Goal: Information Seeking & Learning: Learn about a topic

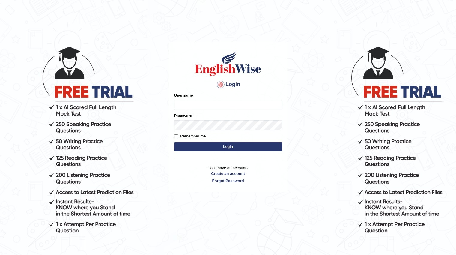
type input "Tamanna29"
click at [214, 147] on button "Login" at bounding box center [228, 146] width 108 height 9
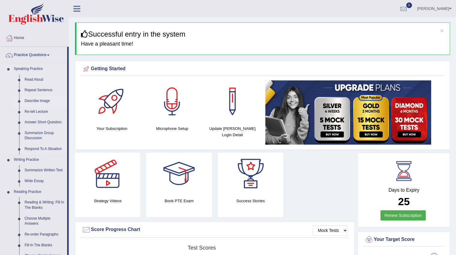
click at [38, 101] on link "Describe Image" at bounding box center [44, 101] width 45 height 11
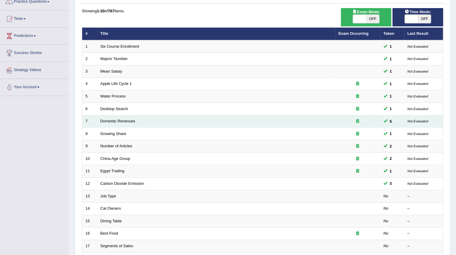
scroll to position [60, 0]
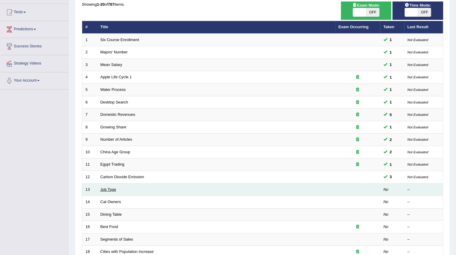
click at [112, 190] on link "Job Type" at bounding box center [109, 189] width 16 height 5
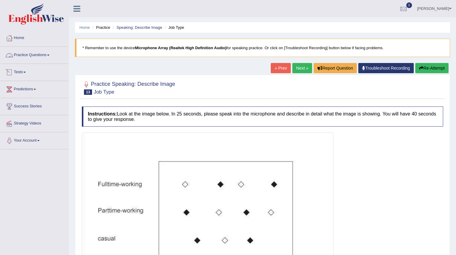
click at [25, 53] on link "Practice Questions" at bounding box center [34, 54] width 68 height 15
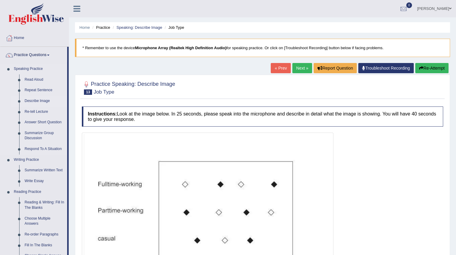
click at [36, 100] on link "Describe Image" at bounding box center [44, 101] width 45 height 11
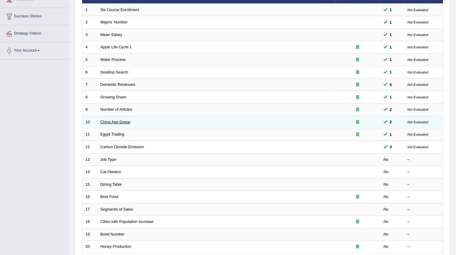
click at [104, 122] on link "China Age Group" at bounding box center [116, 122] width 30 height 5
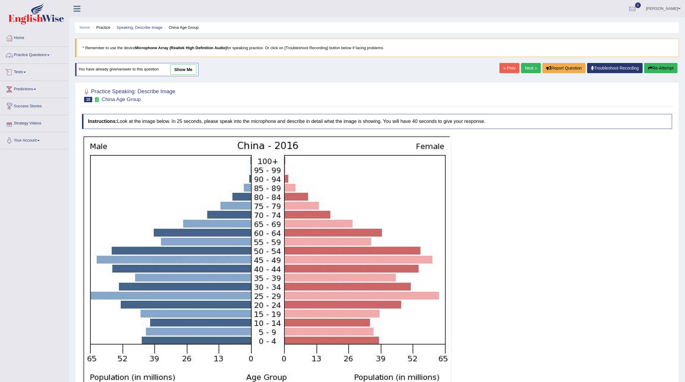
click at [26, 52] on link "Practice Questions" at bounding box center [34, 54] width 68 height 15
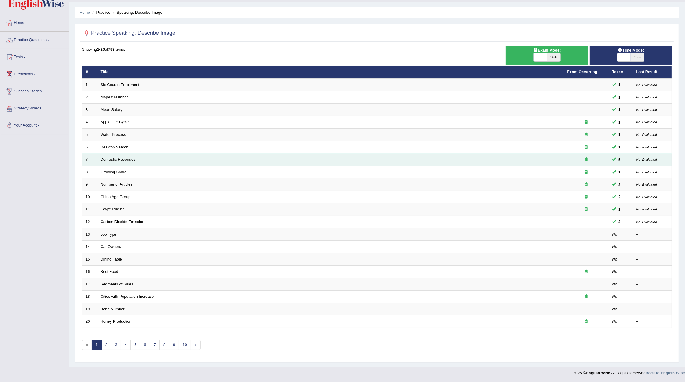
click at [114, 161] on td "Domestic Revenues" at bounding box center [330, 160] width 466 height 13
click at [118, 159] on link "Domestic Revenues" at bounding box center [118, 159] width 35 height 5
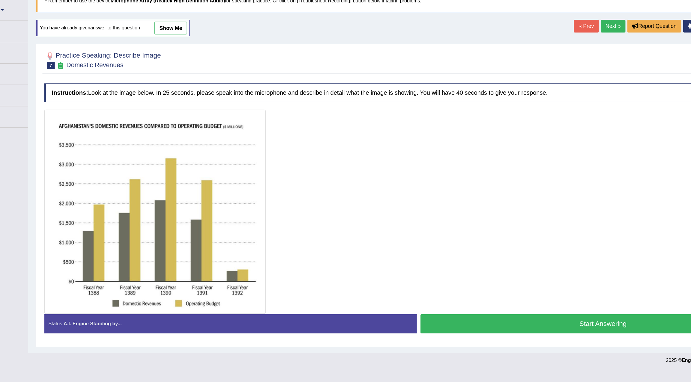
click at [181, 68] on link "show me" at bounding box center [183, 70] width 26 height 10
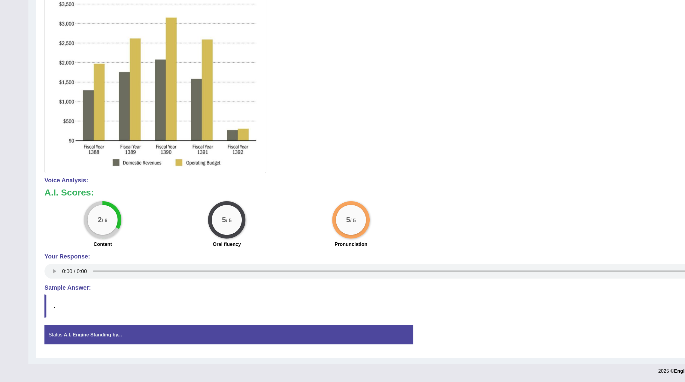
scroll to position [80, 0]
